Goal: Information Seeking & Learning: Learn about a topic

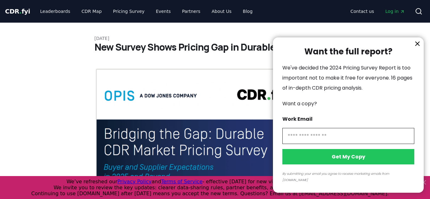
click at [419, 47] on icon "information" at bounding box center [418, 44] width 8 height 8
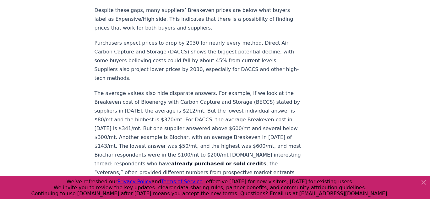
scroll to position [311, 0]
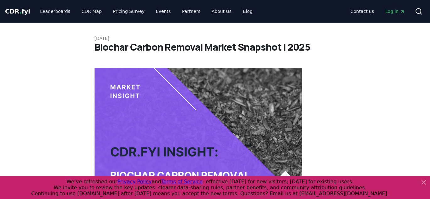
scroll to position [340, 0]
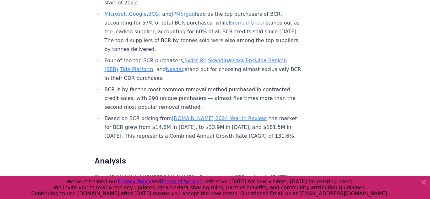
click at [424, 181] on icon at bounding box center [424, 182] width 8 height 8
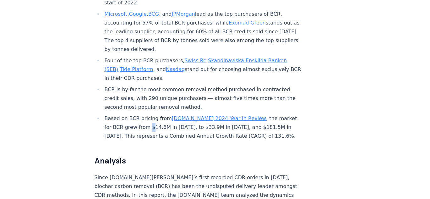
click at [118, 114] on li "Based on BCR pricing from [DOMAIN_NAME] 2024 Year in Review , the market for BC…" at bounding box center [203, 127] width 200 height 26
copy li "$"
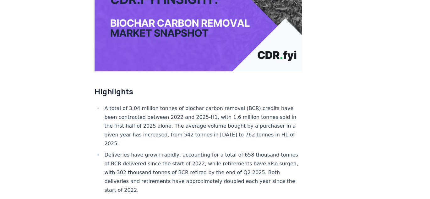
scroll to position [407, 0]
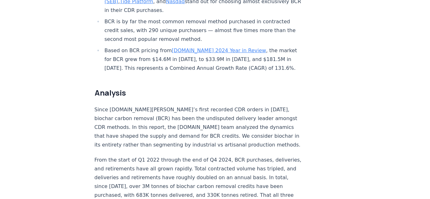
click at [186, 47] on link "CDR.fyi 2024 Year in Review" at bounding box center [219, 50] width 94 height 6
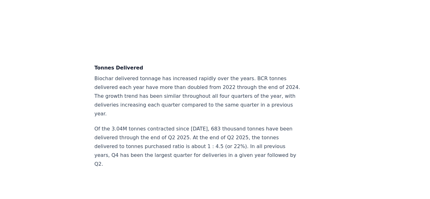
scroll to position [2026, 0]
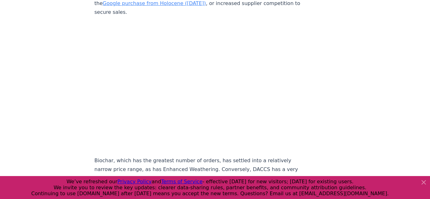
scroll to position [2871, 0]
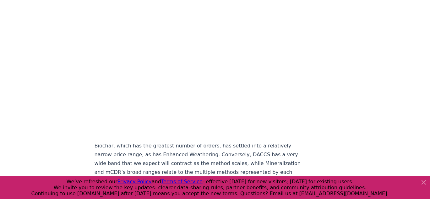
scroll to position [2881, 0]
